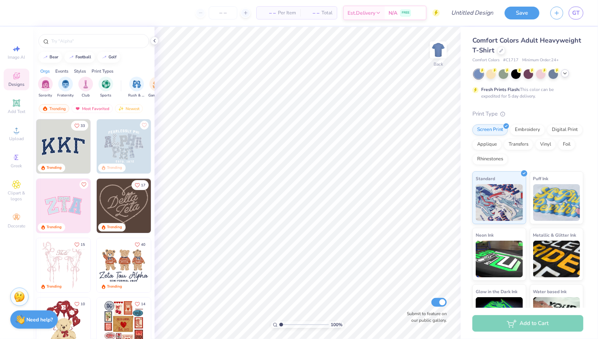
click at [566, 73] on polyline at bounding box center [565, 73] width 3 height 1
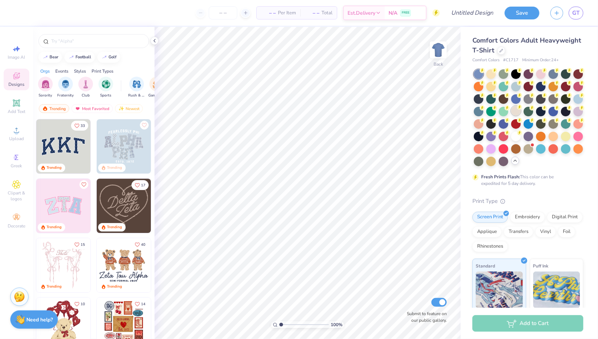
click at [517, 113] on div at bounding box center [516, 111] width 10 height 10
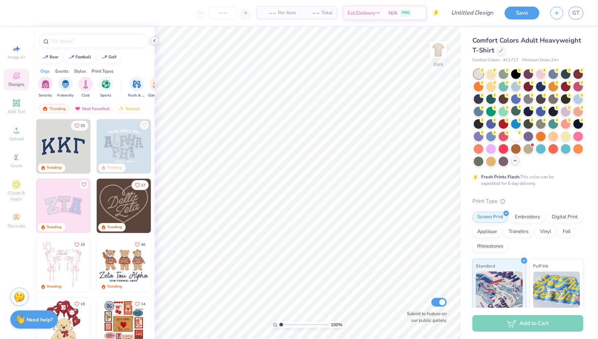
click at [155, 40] on icon at bounding box center [155, 41] width 6 height 6
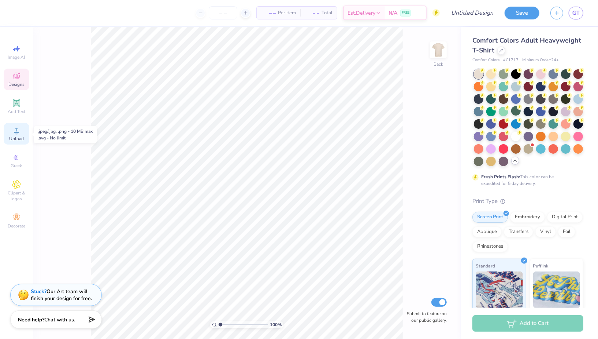
click at [16, 134] on circle at bounding box center [16, 132] width 4 height 4
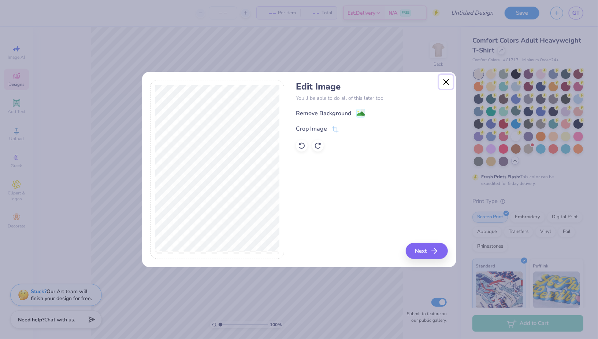
click at [447, 83] on button "Close" at bounding box center [446, 82] width 14 height 14
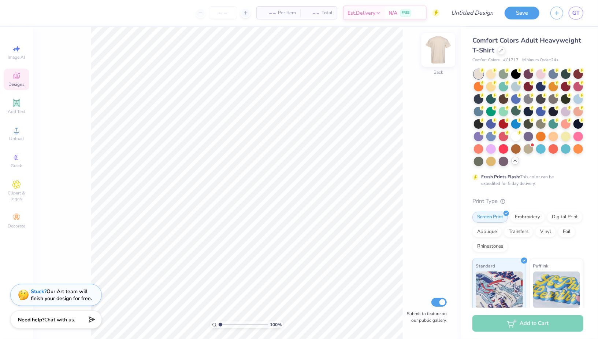
click at [432, 51] on img at bounding box center [438, 49] width 29 height 29
click at [23, 129] on div "Upload" at bounding box center [17, 134] width 26 height 22
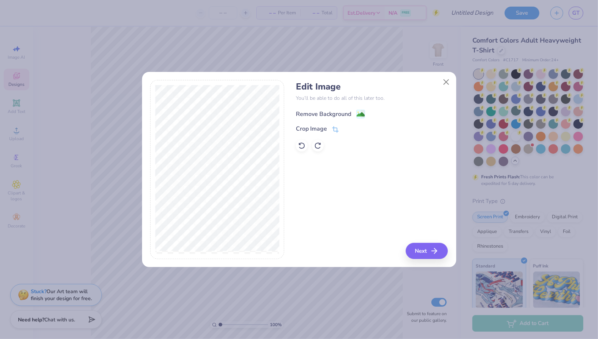
click at [359, 111] on image at bounding box center [361, 114] width 8 height 8
click at [414, 252] on button "Next" at bounding box center [428, 251] width 42 height 16
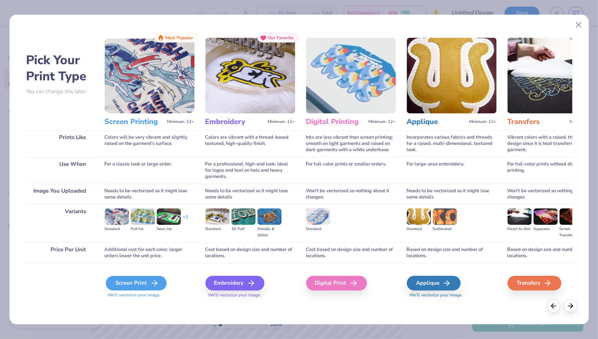
click at [134, 285] on div "Screen Print" at bounding box center [136, 283] width 61 height 15
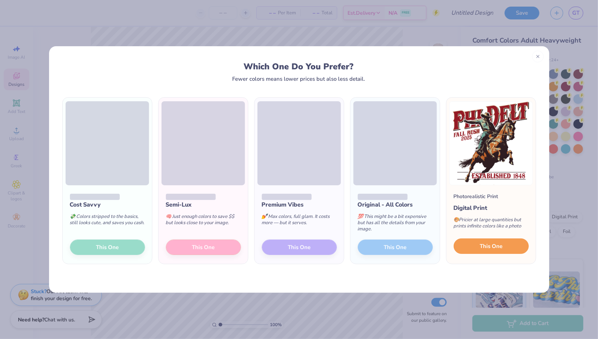
click at [466, 247] on button "This One" at bounding box center [491, 245] width 75 height 15
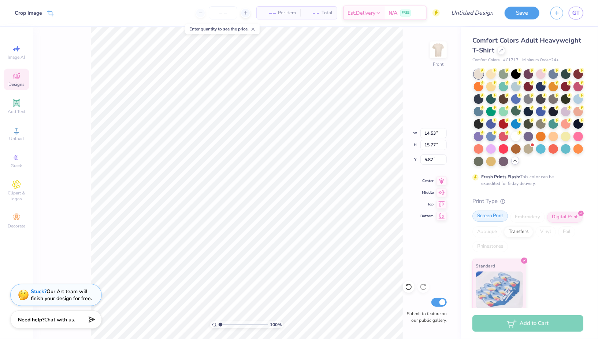
click at [480, 217] on div "Screen Print" at bounding box center [491, 215] width 36 height 11
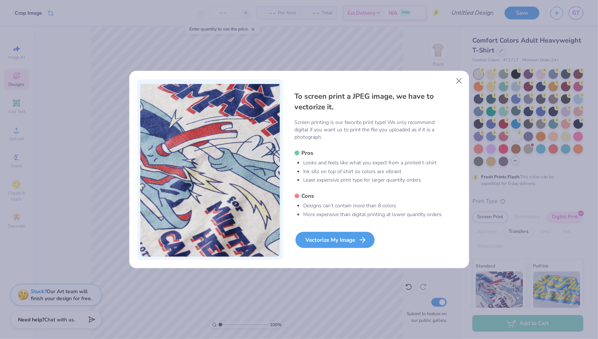
click at [319, 244] on div "Vectorize My Image" at bounding box center [335, 240] width 79 height 16
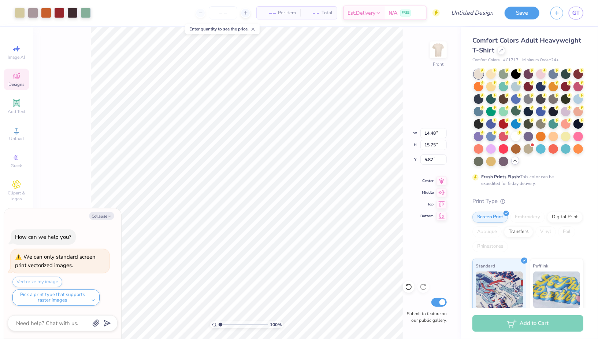
type textarea "x"
type input "3.00"
type textarea "x"
type input "13.82"
type input "15.03"
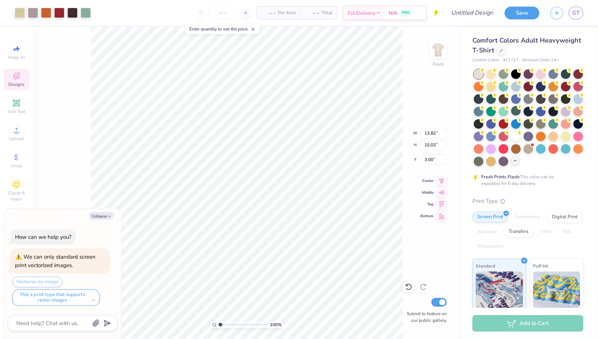
type textarea "x"
type input "3.31"
click at [436, 51] on img at bounding box center [438, 49] width 29 height 29
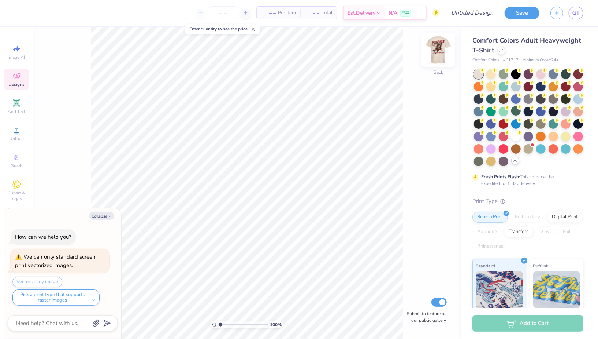
click at [445, 48] on img at bounding box center [438, 49] width 29 height 29
type textarea "x"
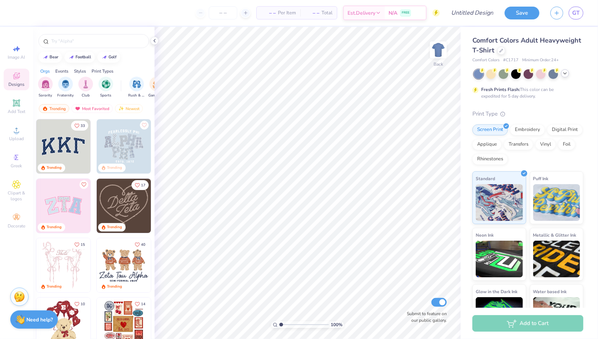
click at [569, 75] on div at bounding box center [565, 73] width 8 height 8
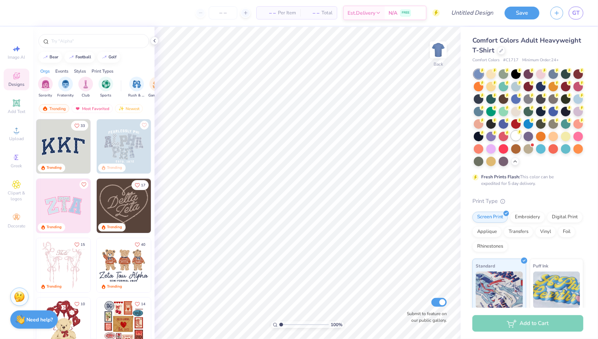
click at [514, 131] on div at bounding box center [516, 136] width 10 height 10
